Goal: Transaction & Acquisition: Purchase product/service

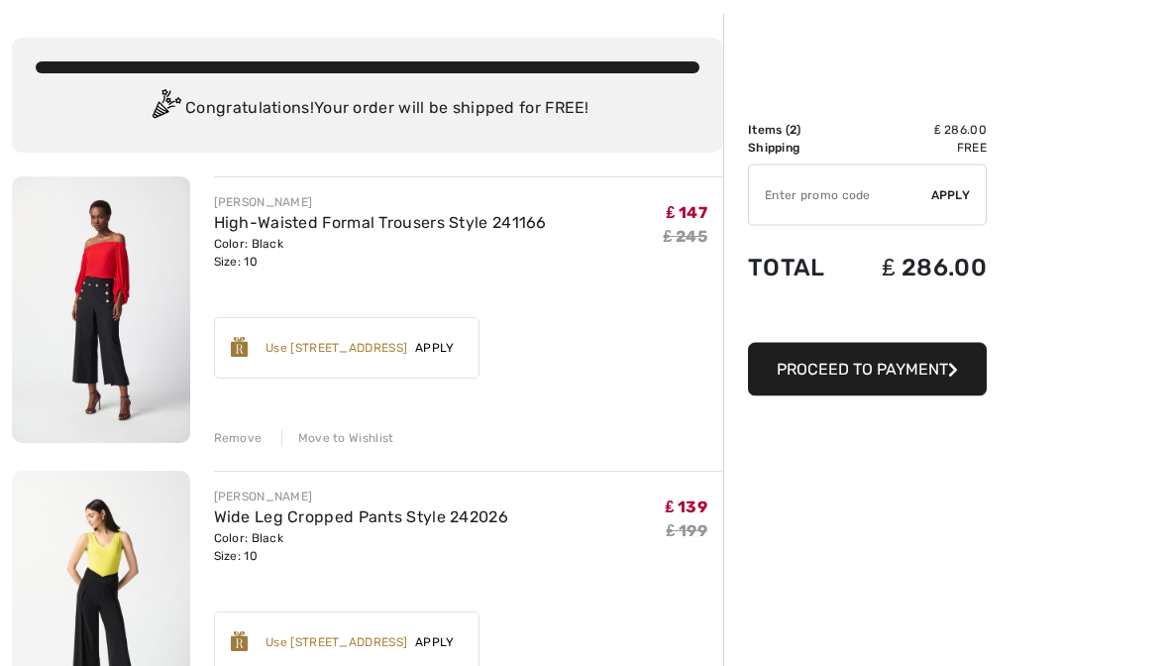
scroll to position [83, 0]
click at [221, 429] on div "Remove" at bounding box center [238, 438] width 49 height 18
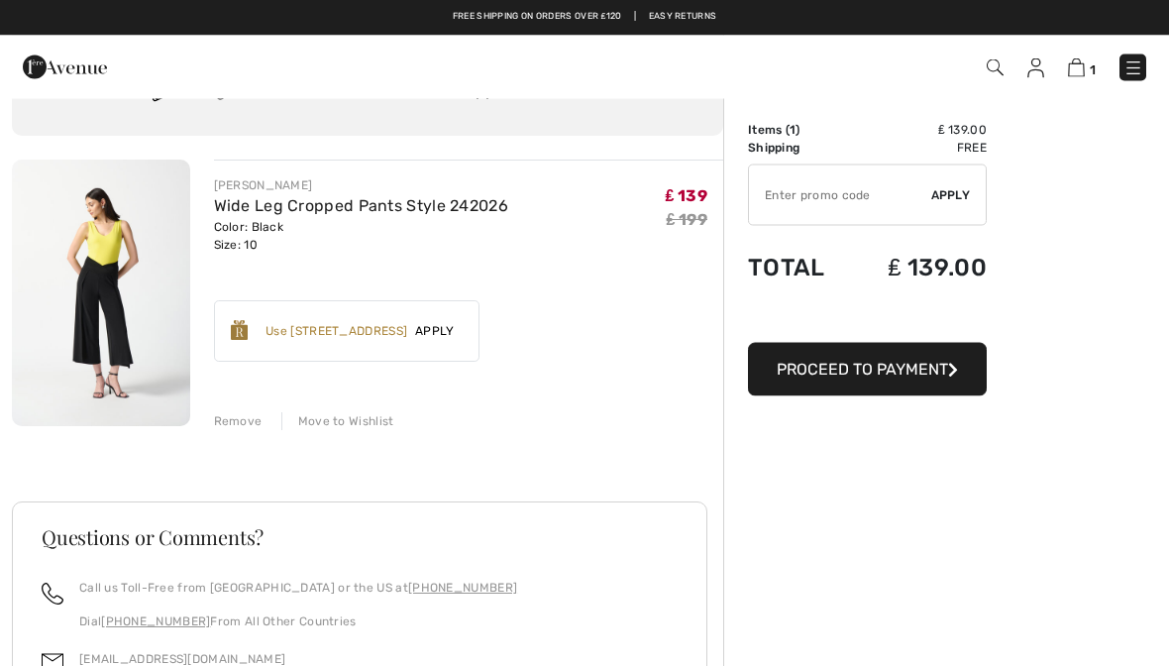
scroll to position [0, 0]
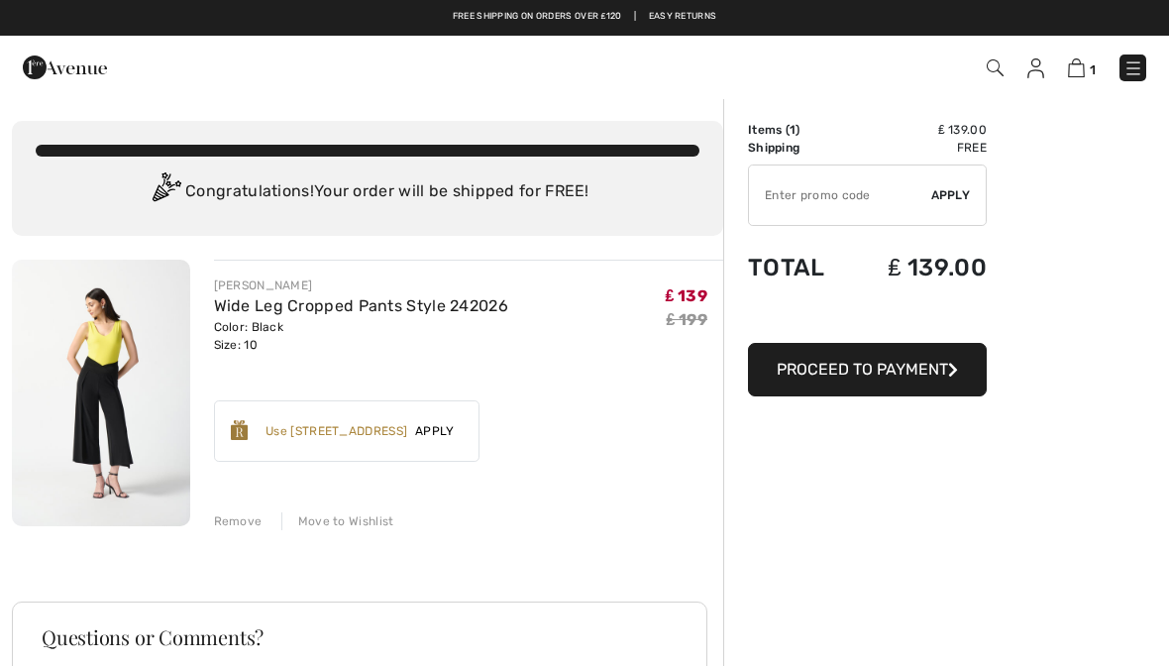
click at [99, 392] on img at bounding box center [101, 393] width 178 height 266
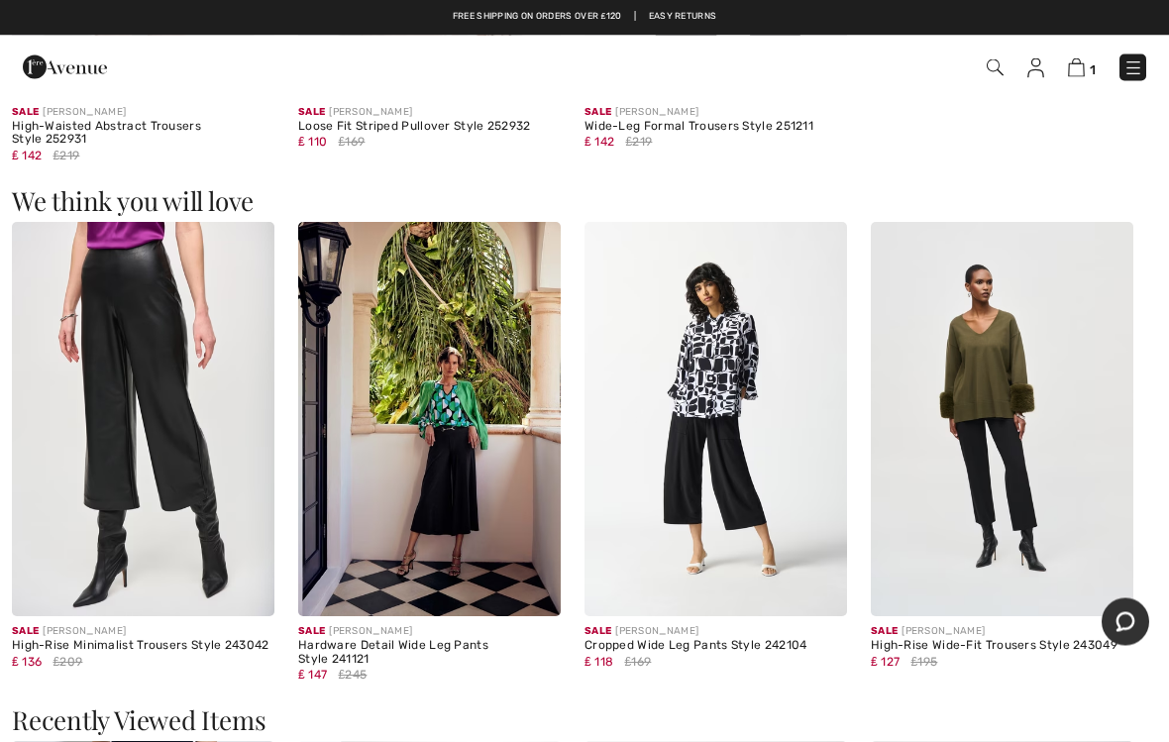
scroll to position [2183, 0]
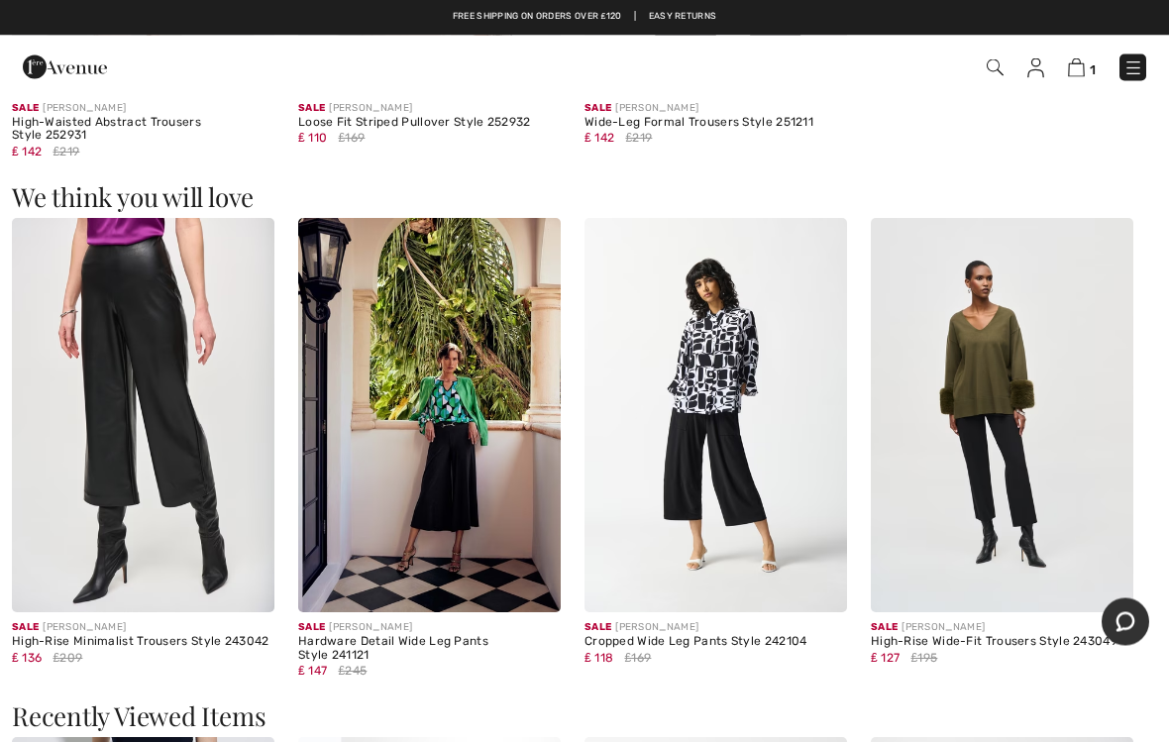
click at [709, 482] on img at bounding box center [715, 416] width 263 height 394
